Goal: Navigation & Orientation: Find specific page/section

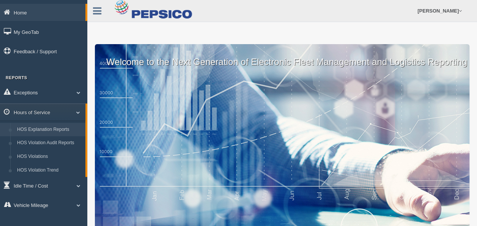
click at [45, 130] on link "HOS Explanation Reports" at bounding box center [50, 130] width 72 height 14
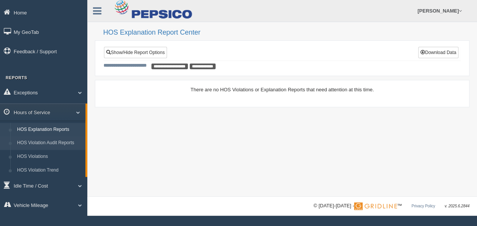
click at [57, 143] on link "HOS Violation Audit Reports" at bounding box center [50, 143] width 72 height 14
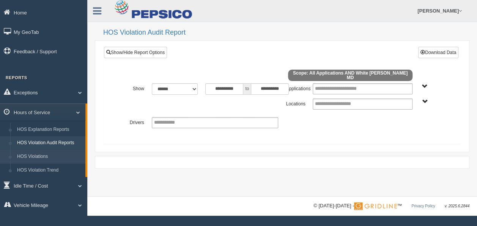
click at [52, 156] on link "HOS Violations" at bounding box center [50, 157] width 72 height 14
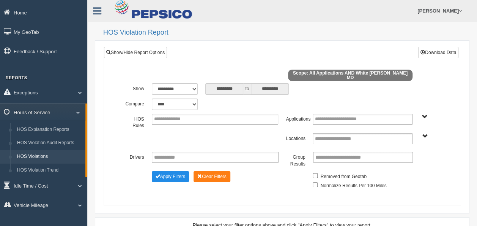
click at [42, 93] on link "Exceptions" at bounding box center [43, 92] width 87 height 17
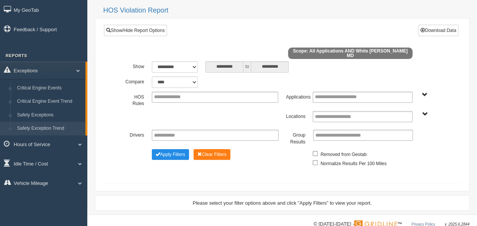
scroll to position [33, 0]
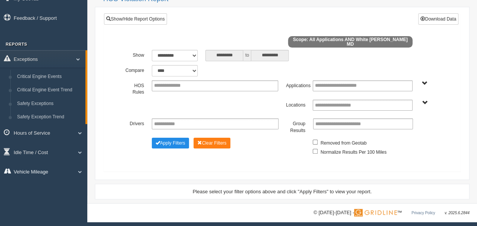
click at [57, 169] on link "Vehicle Mileage" at bounding box center [43, 170] width 87 height 17
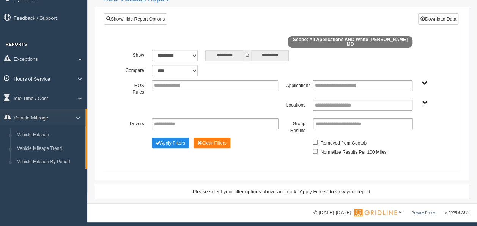
click at [43, 78] on link "Hours of Service" at bounding box center [43, 78] width 87 height 17
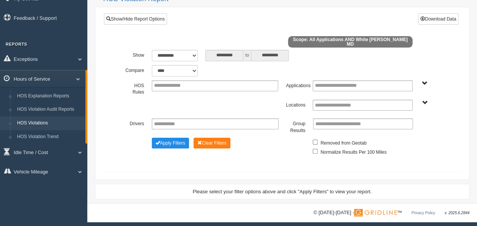
scroll to position [0, 0]
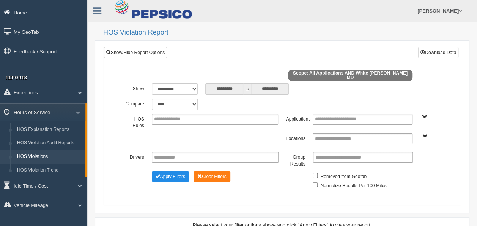
click at [27, 12] on link "Home" at bounding box center [43, 12] width 87 height 17
